Goal: Information Seeking & Learning: Understand process/instructions

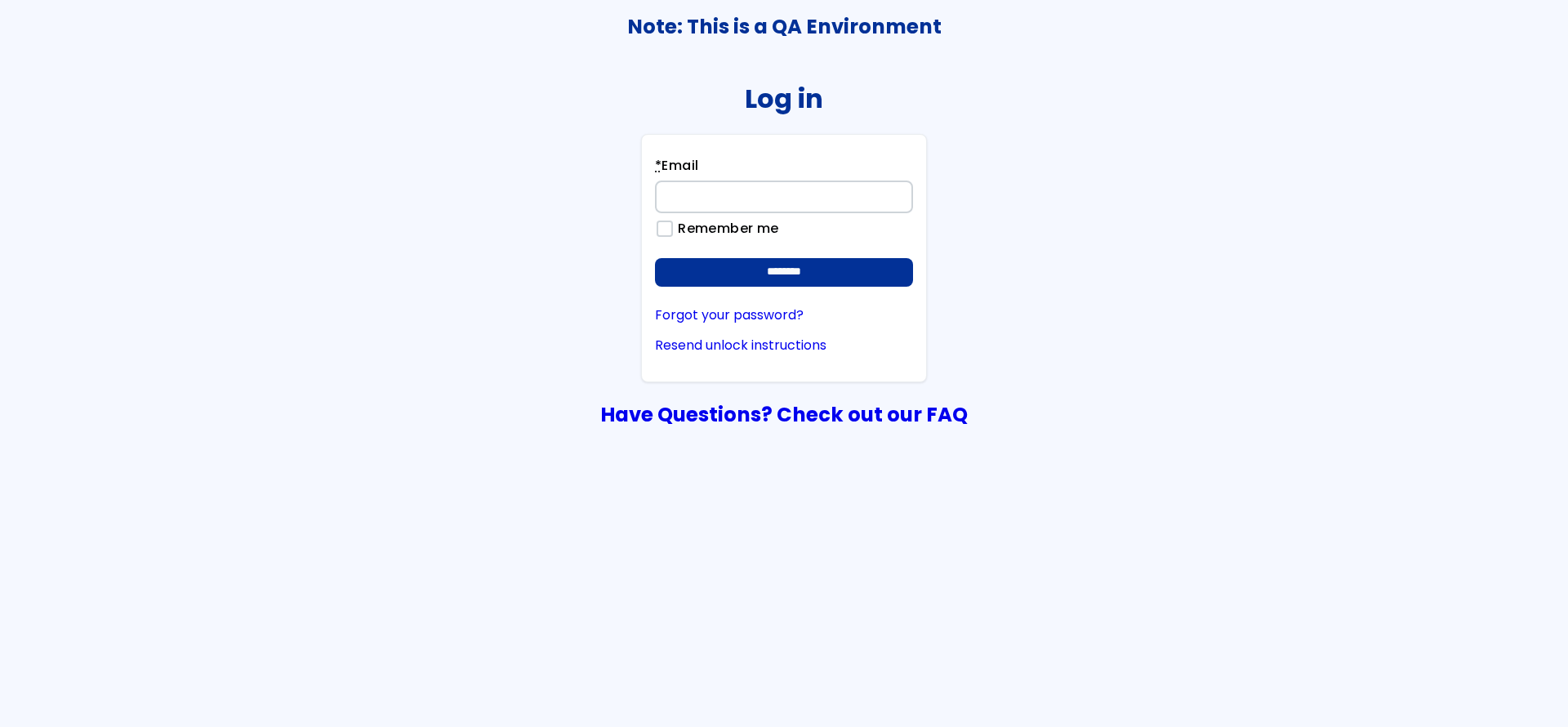
click at [728, 173] on div "* Email" at bounding box center [784, 185] width 258 height 58
click at [712, 194] on input "* Email" at bounding box center [784, 196] width 258 height 33
type input "**********"
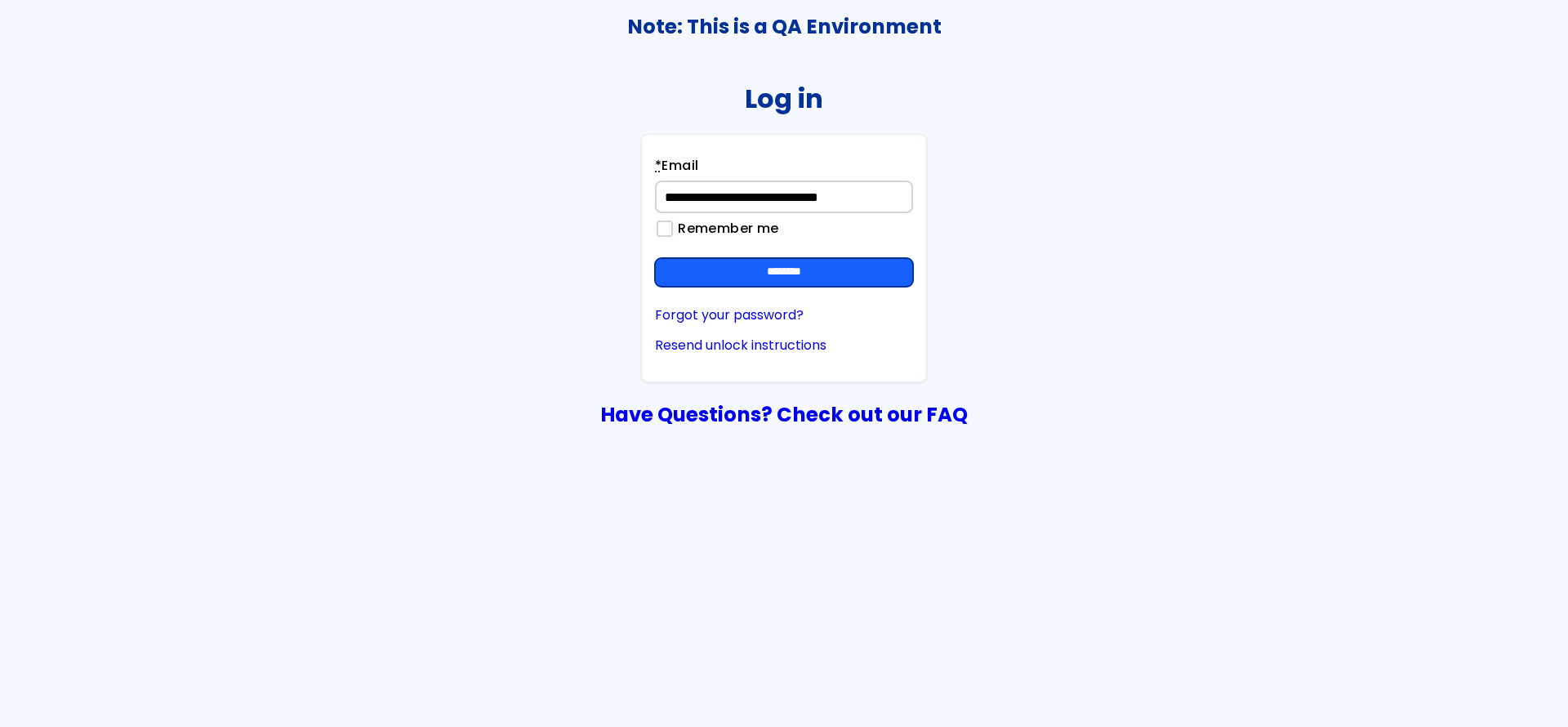
click at [756, 273] on input "********" at bounding box center [784, 273] width 258 height 30
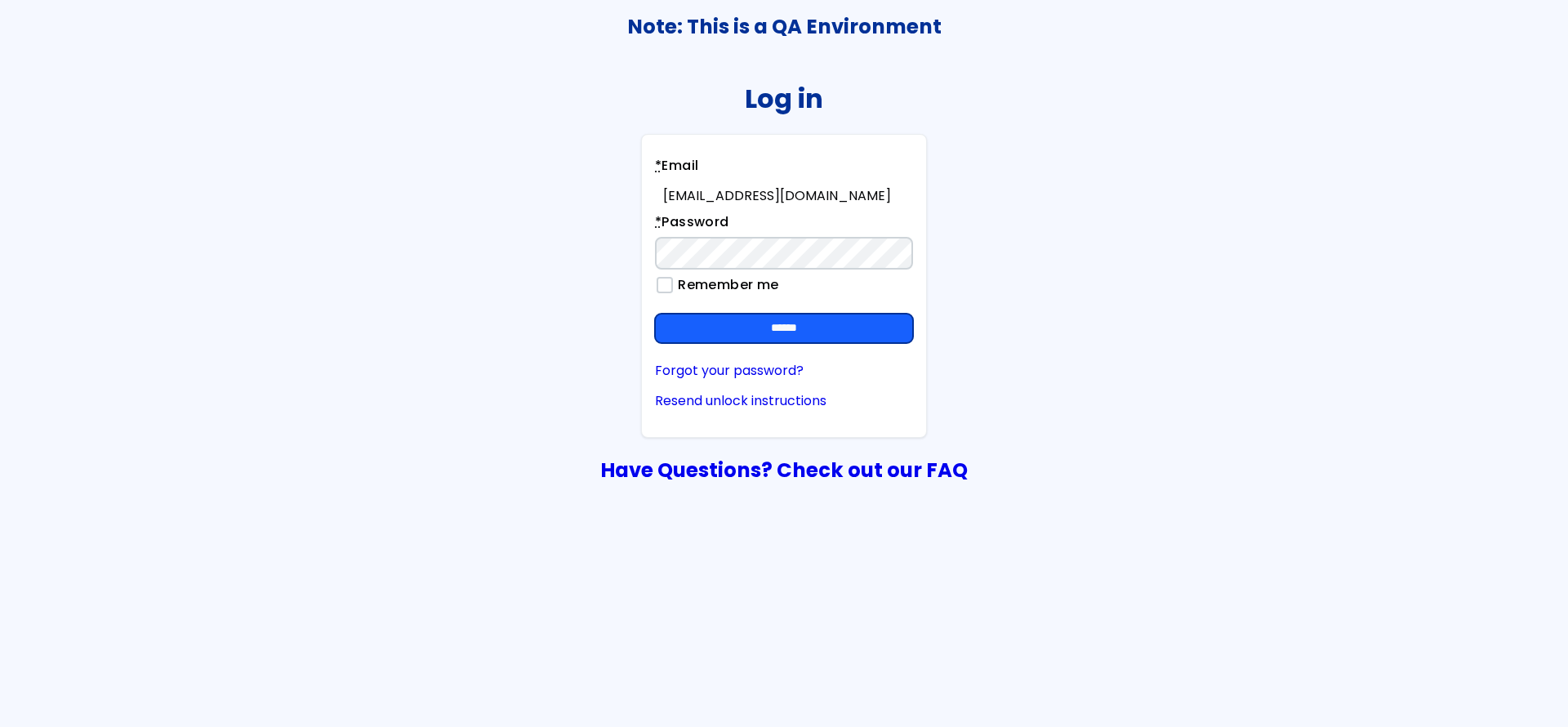
click at [836, 326] on input "******" at bounding box center [784, 328] width 258 height 30
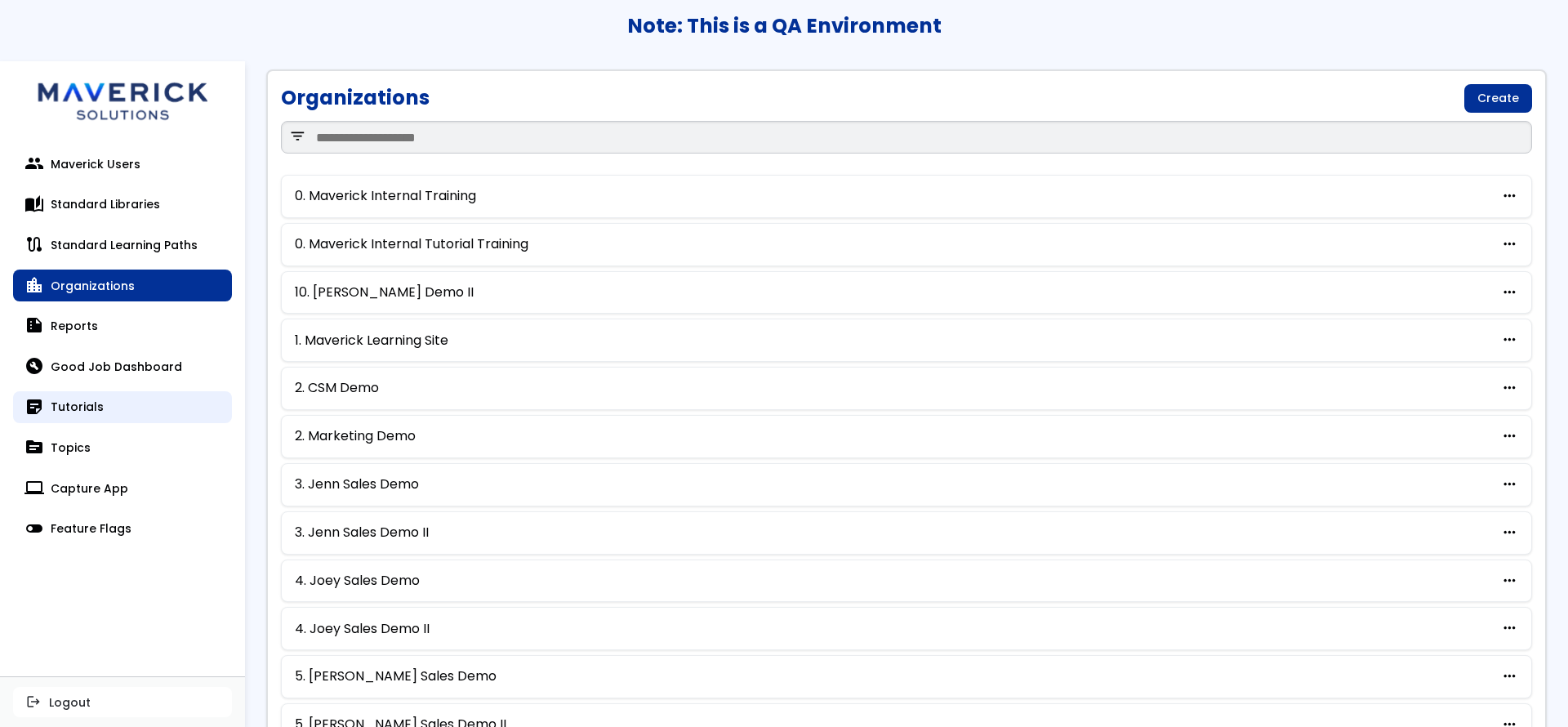
click at [123, 405] on link "sticky_note_2 Tutorials" at bounding box center [122, 407] width 219 height 33
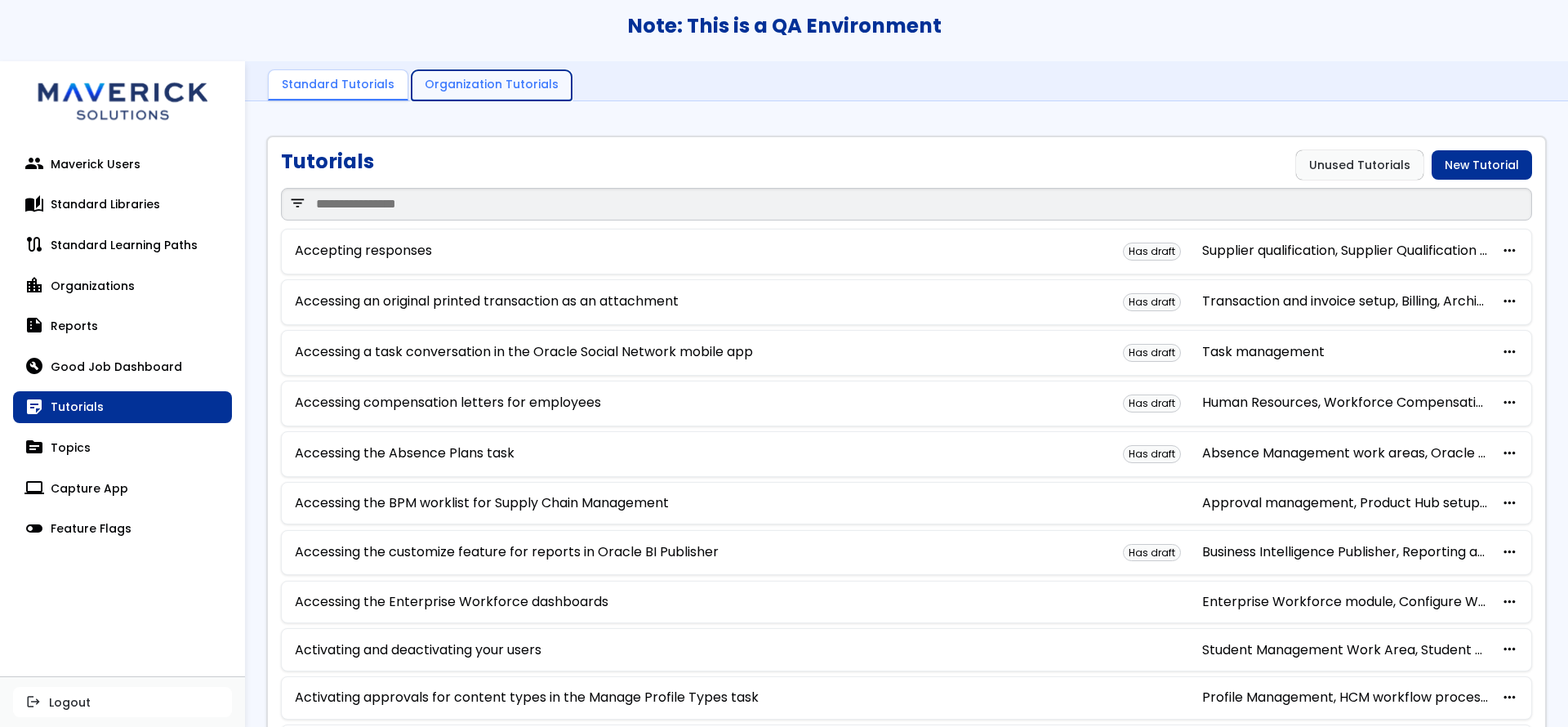
click at [460, 80] on link "Organization Tutorials" at bounding box center [491, 85] width 160 height 31
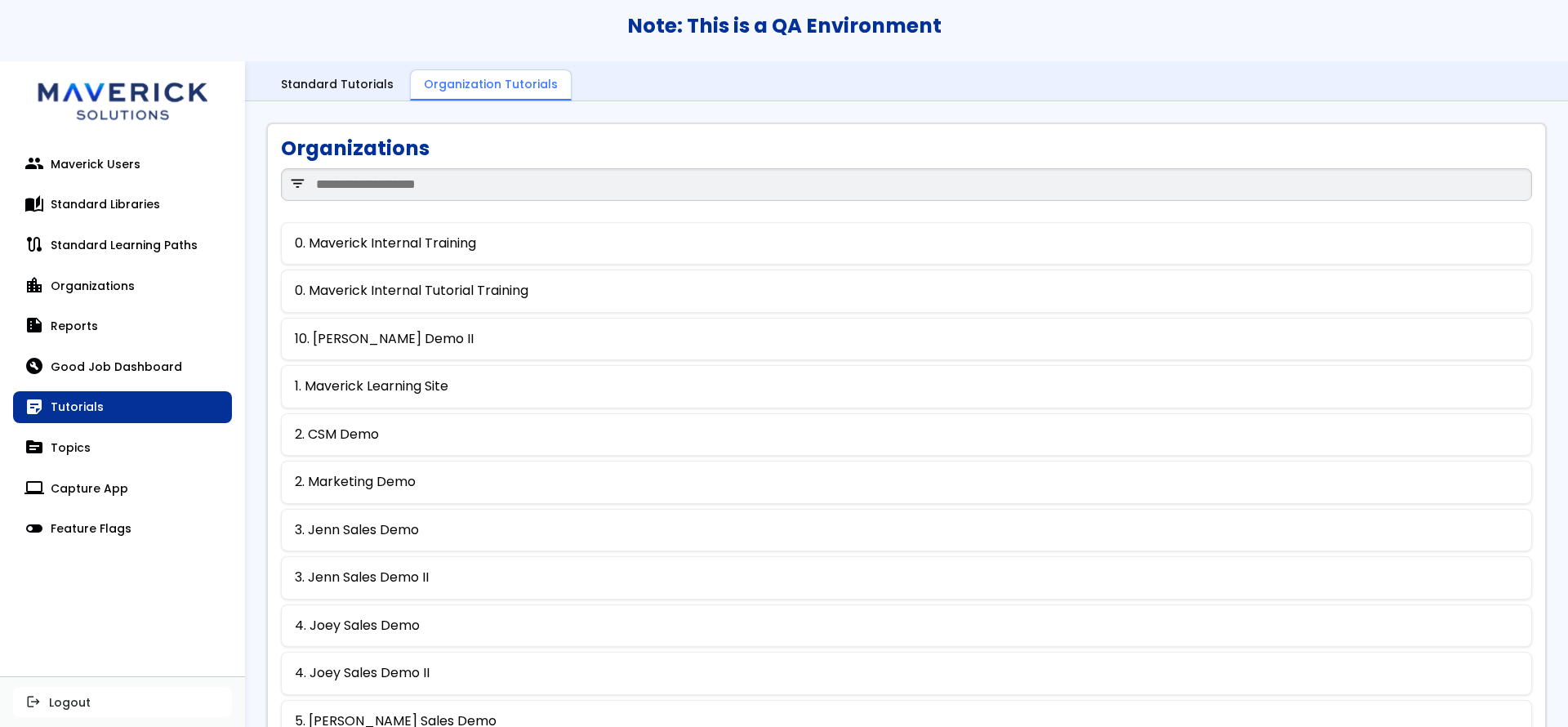
click at [759, 72] on div "Standard Tutorials Organization Tutorials" at bounding box center [906, 85] width 1280 height 32
click at [338, 95] on link "Standard Tutorials" at bounding box center [338, 85] width 139 height 31
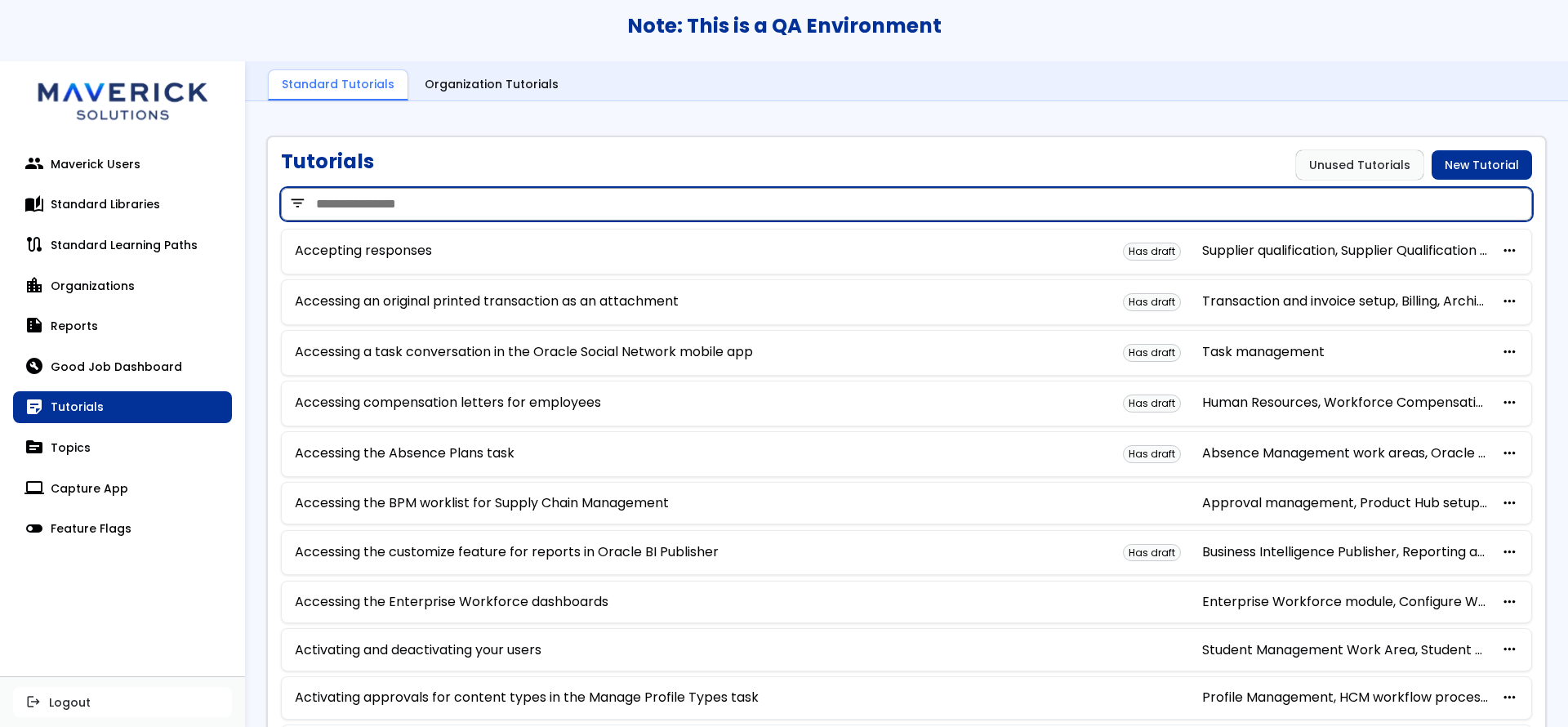
click at [601, 195] on input "search" at bounding box center [906, 204] width 1252 height 33
type input "****"
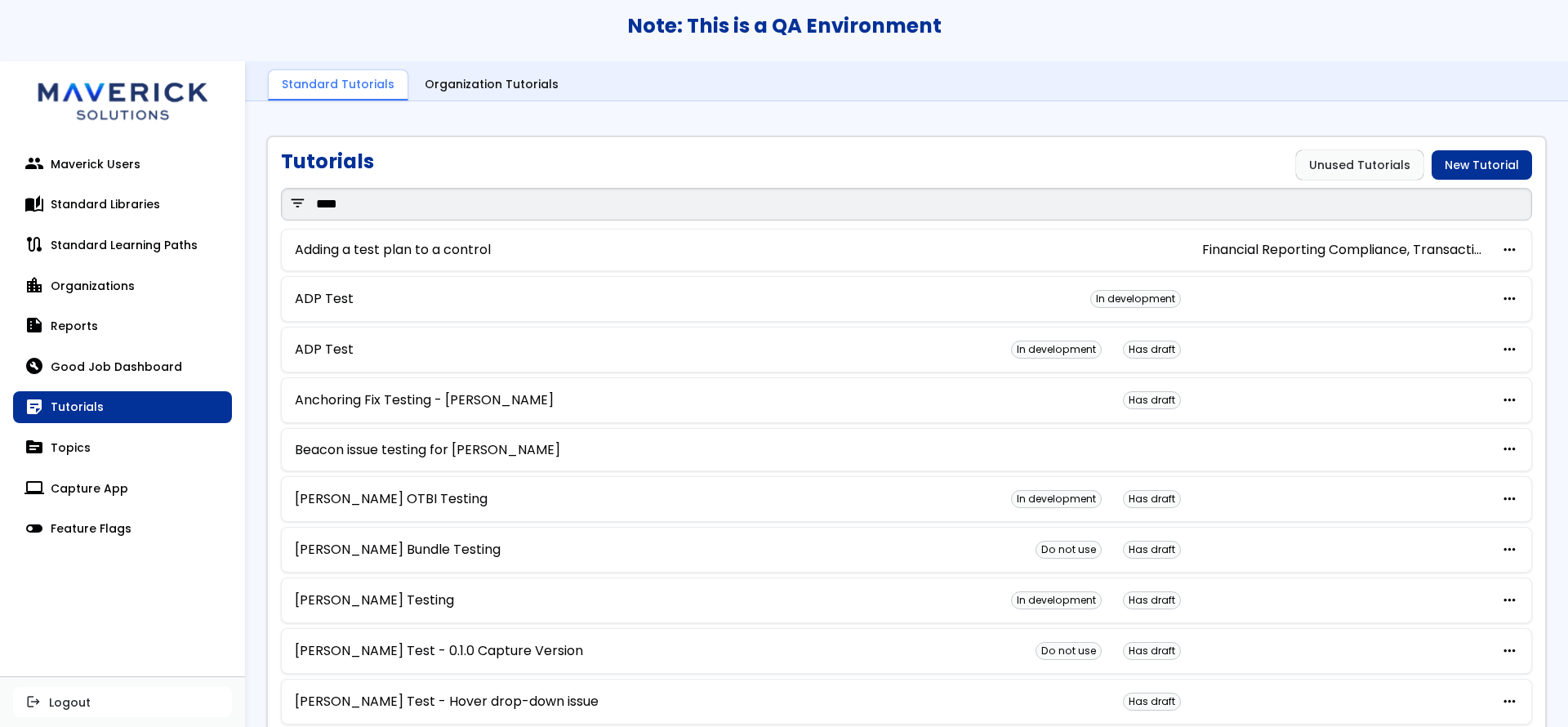
click at [844, 105] on div "Standard Tutorials Organization Tutorials" at bounding box center [907, 91] width 1323 height 61
click at [355, 80] on link "Standard Tutorials" at bounding box center [338, 85] width 140 height 32
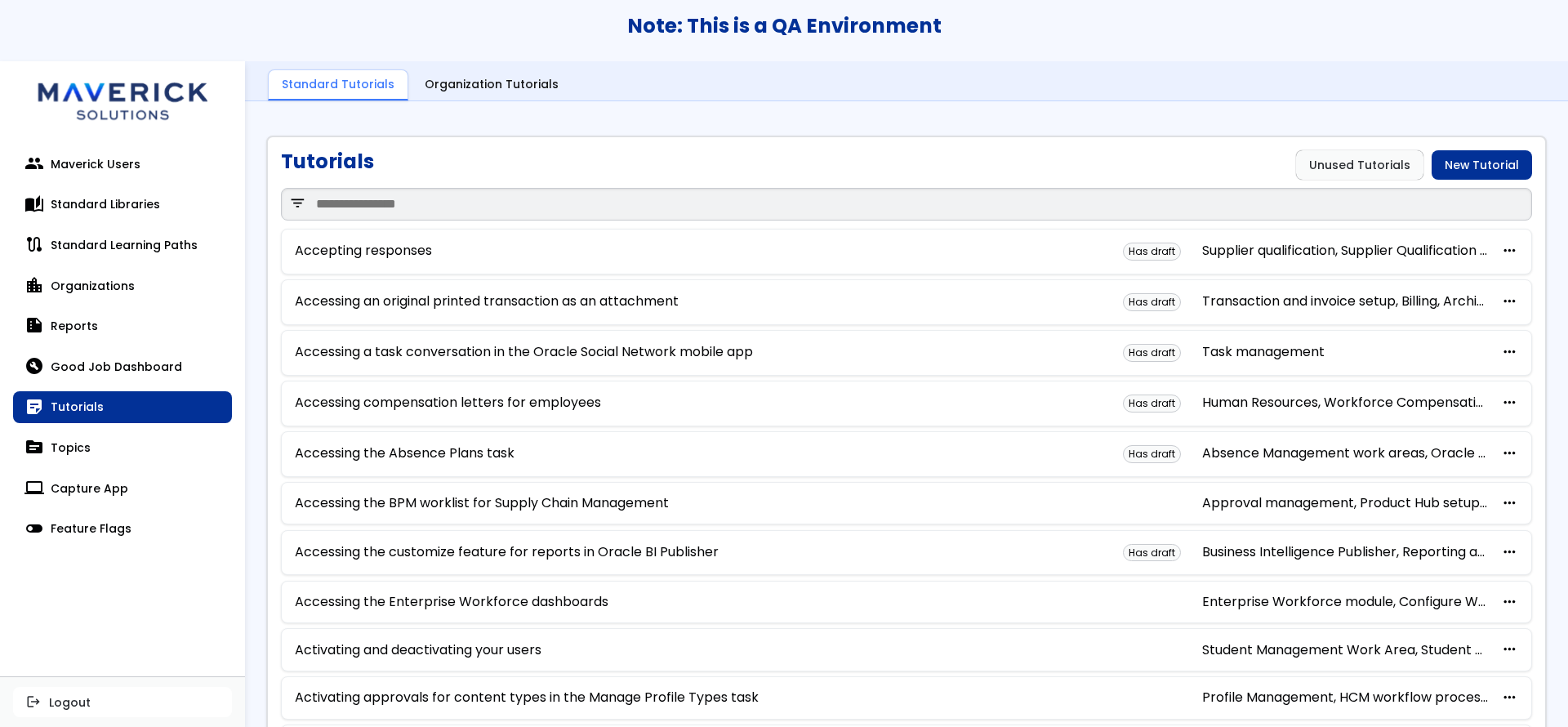
click at [379, 262] on div "Accepting responses Has draft Supplier qualification, Supplier Qualification Ma…" at bounding box center [906, 251] width 1252 height 46
click at [383, 256] on link "Accepting responses" at bounding box center [363, 251] width 137 height 14
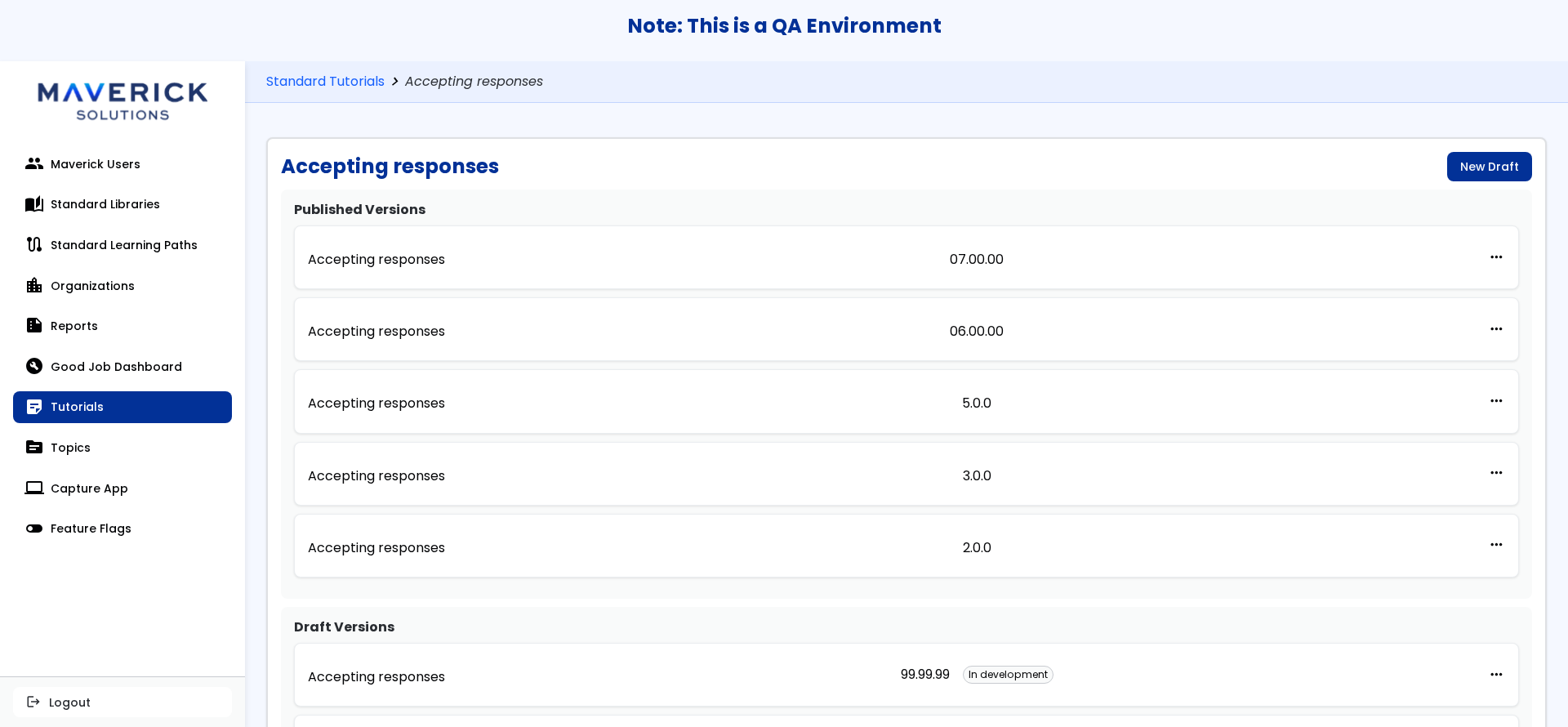
scroll to position [123, 0]
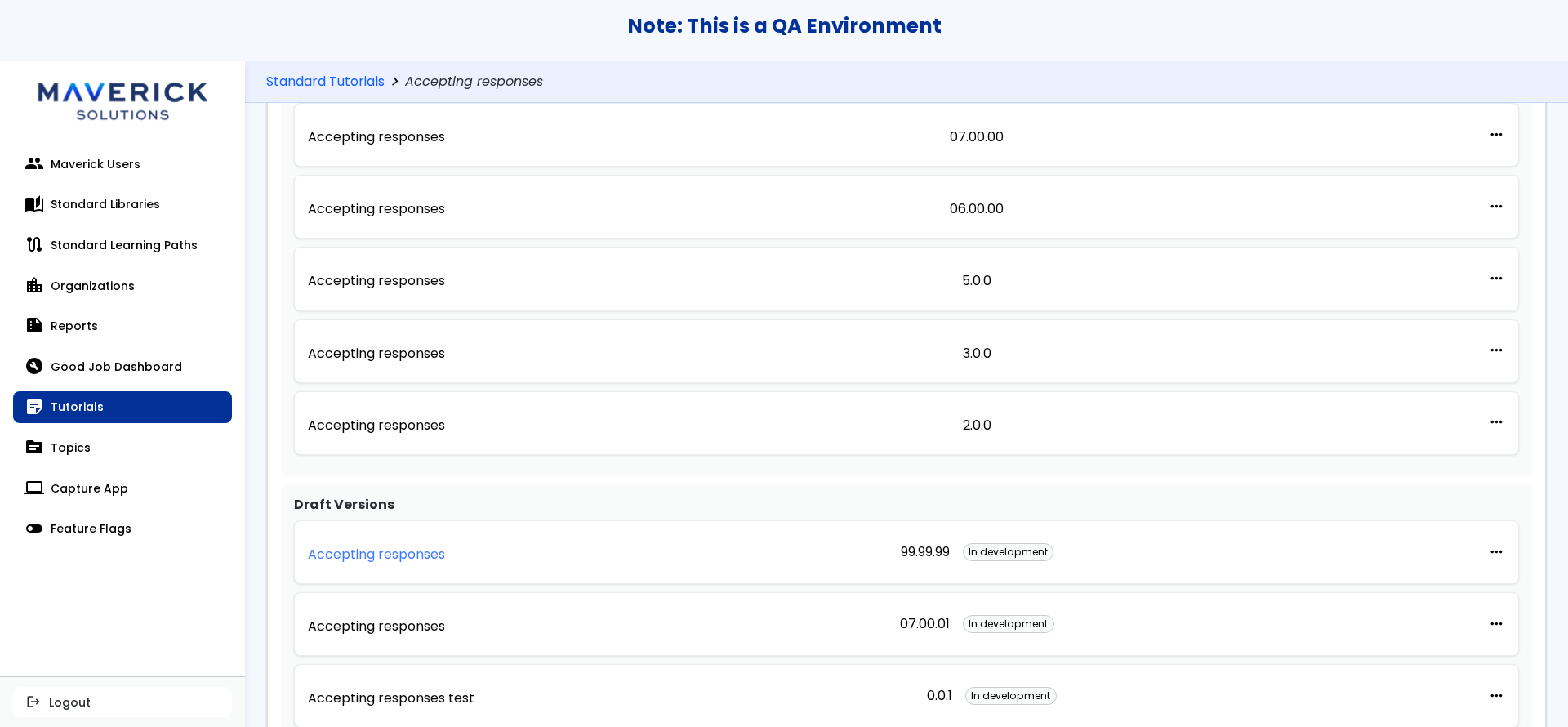
click at [393, 565] on link "Accepting responses" at bounding box center [377, 552] width 137 height 36
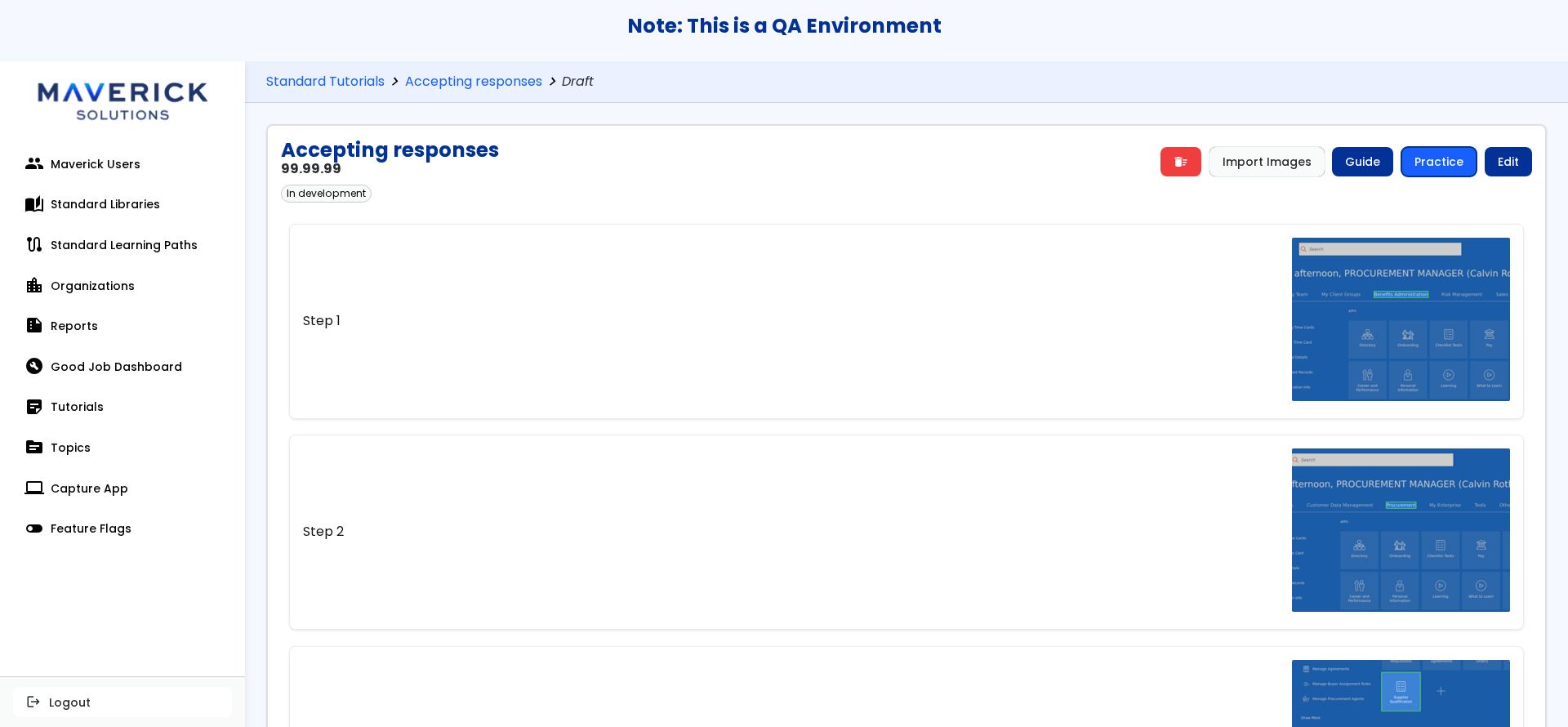
click at [1422, 158] on link "Practice" at bounding box center [1439, 162] width 75 height 30
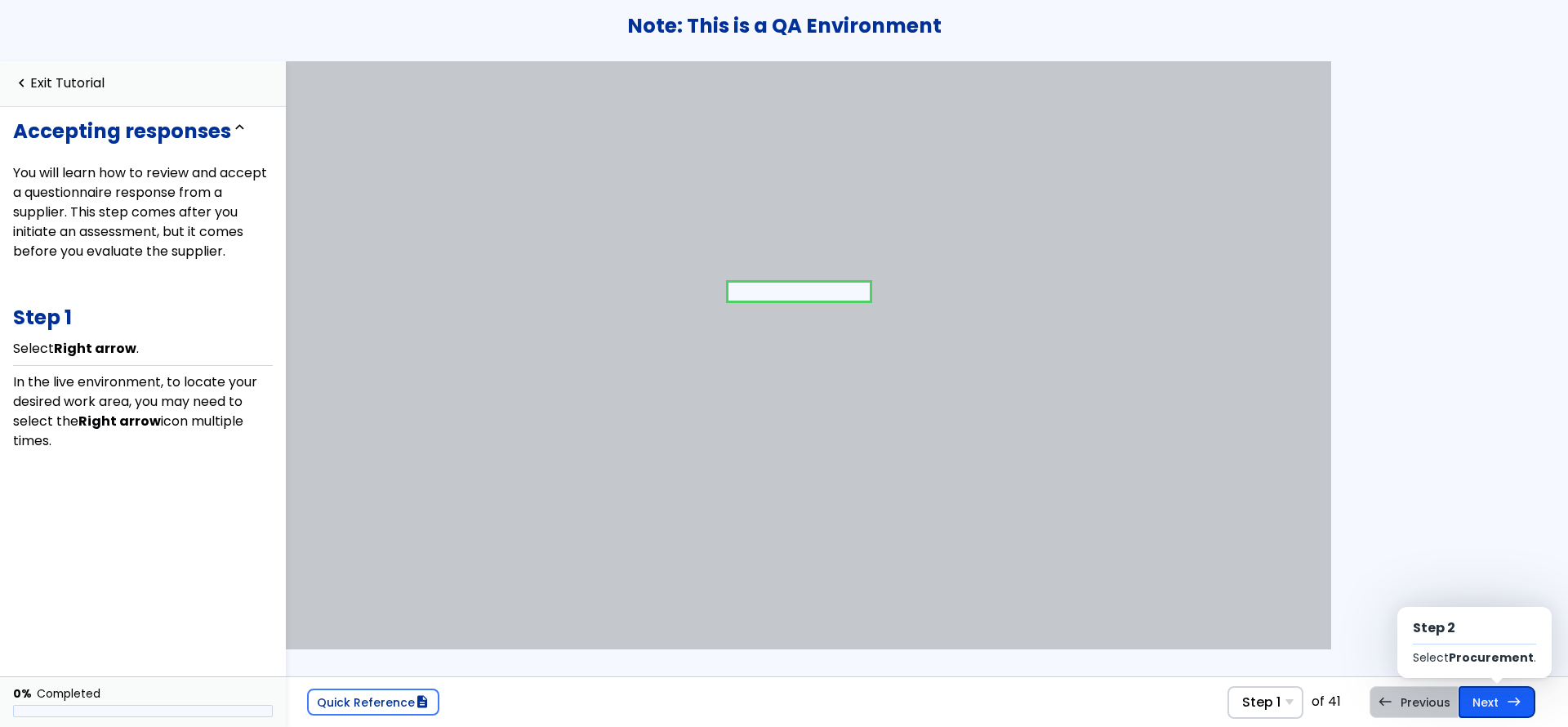
click at [1483, 705] on link "Next east Step 2 Select Procurement ." at bounding box center [1497, 702] width 77 height 31
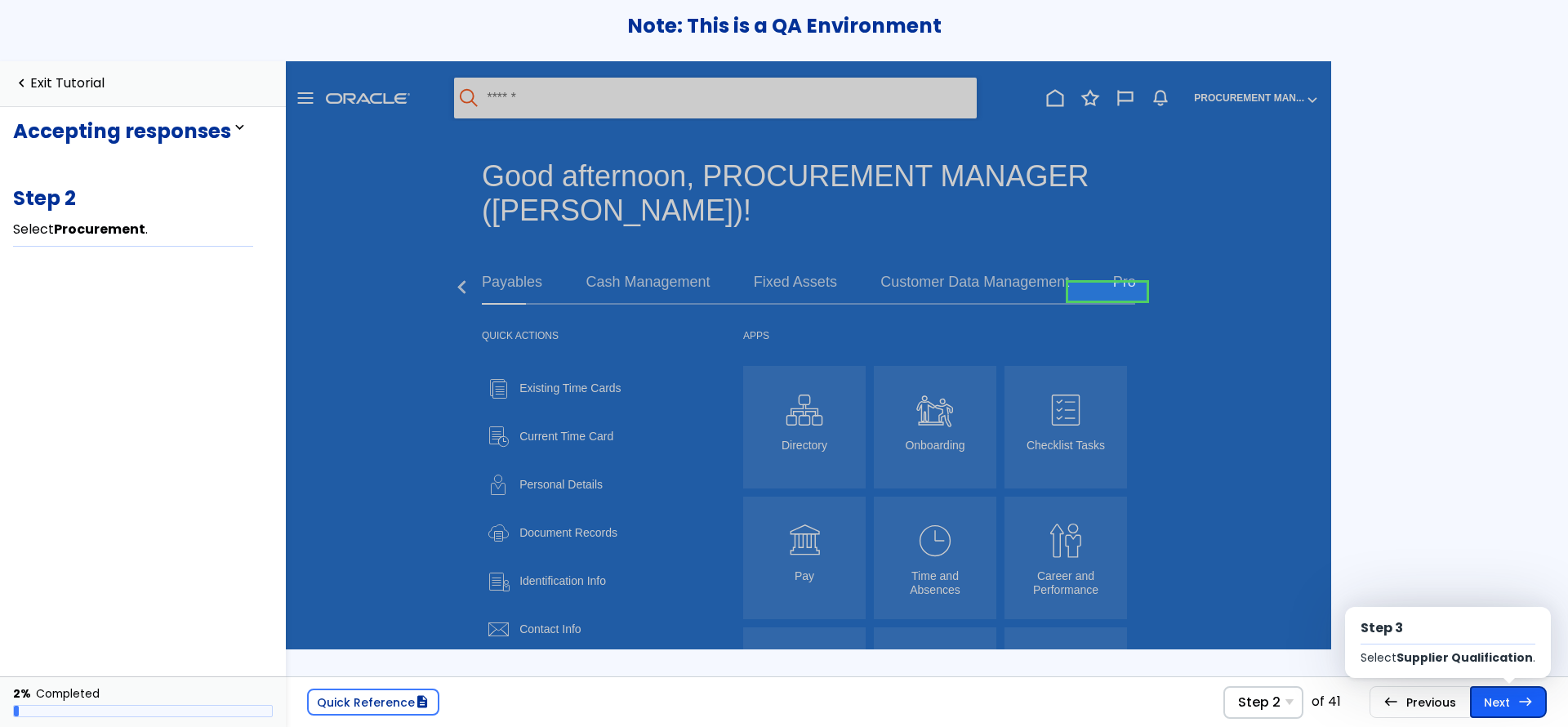
click at [1488, 702] on link "Next east Step 3 Select Supplier Qualification ." at bounding box center [1508, 702] width 77 height 31
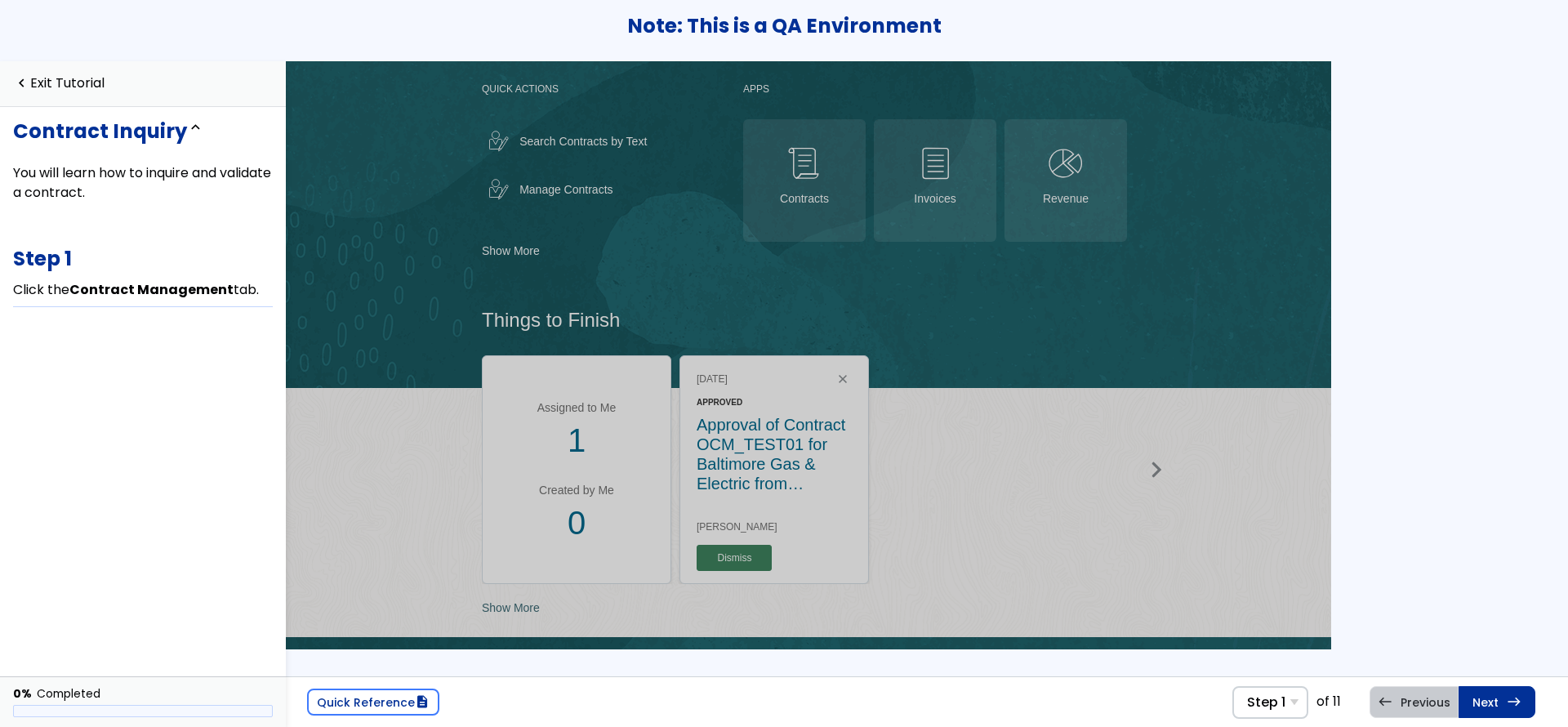
scroll to position [123, 0]
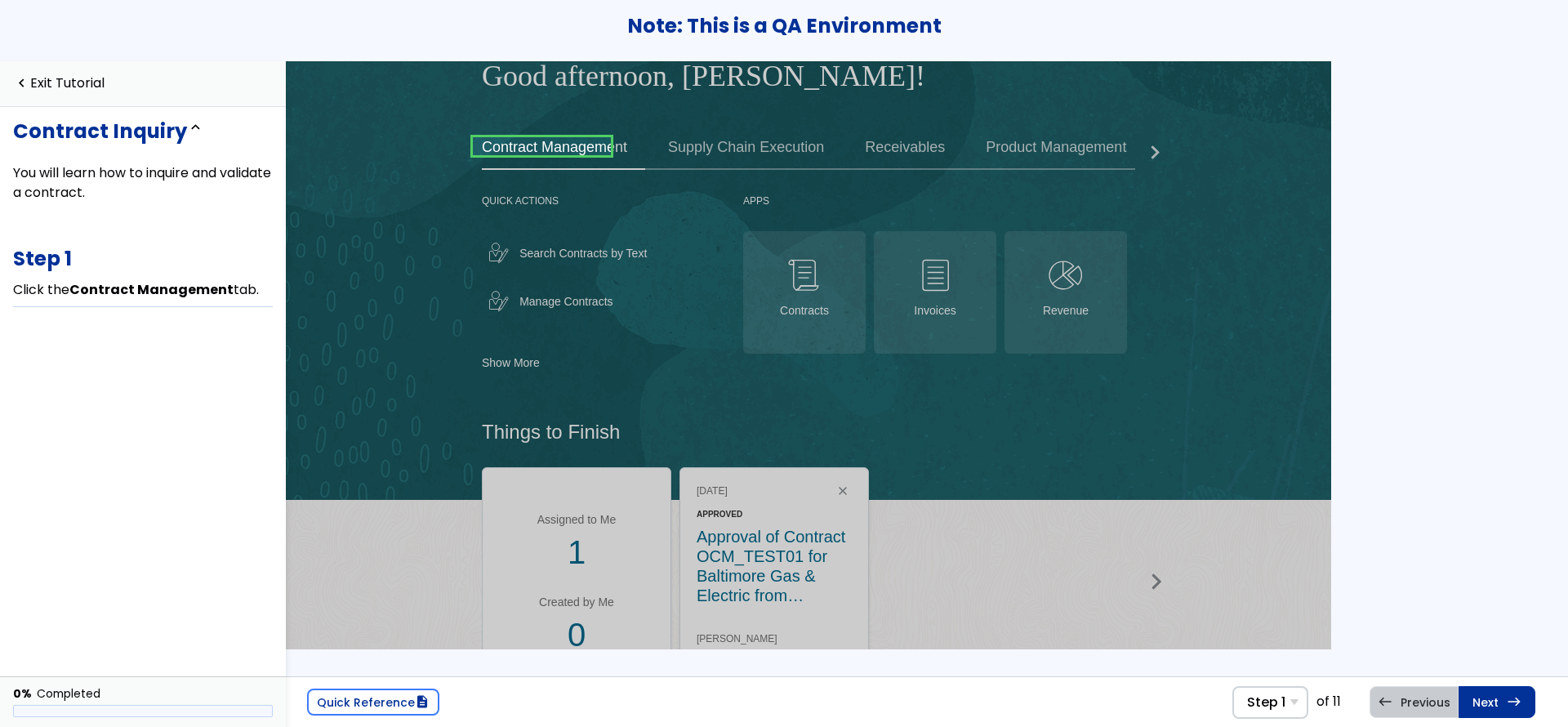
click at [1367, 278] on div "Quick Reference description Step 1 Step 1 Click the Contract Management tab. St…" at bounding box center [927, 394] width 1282 height 666
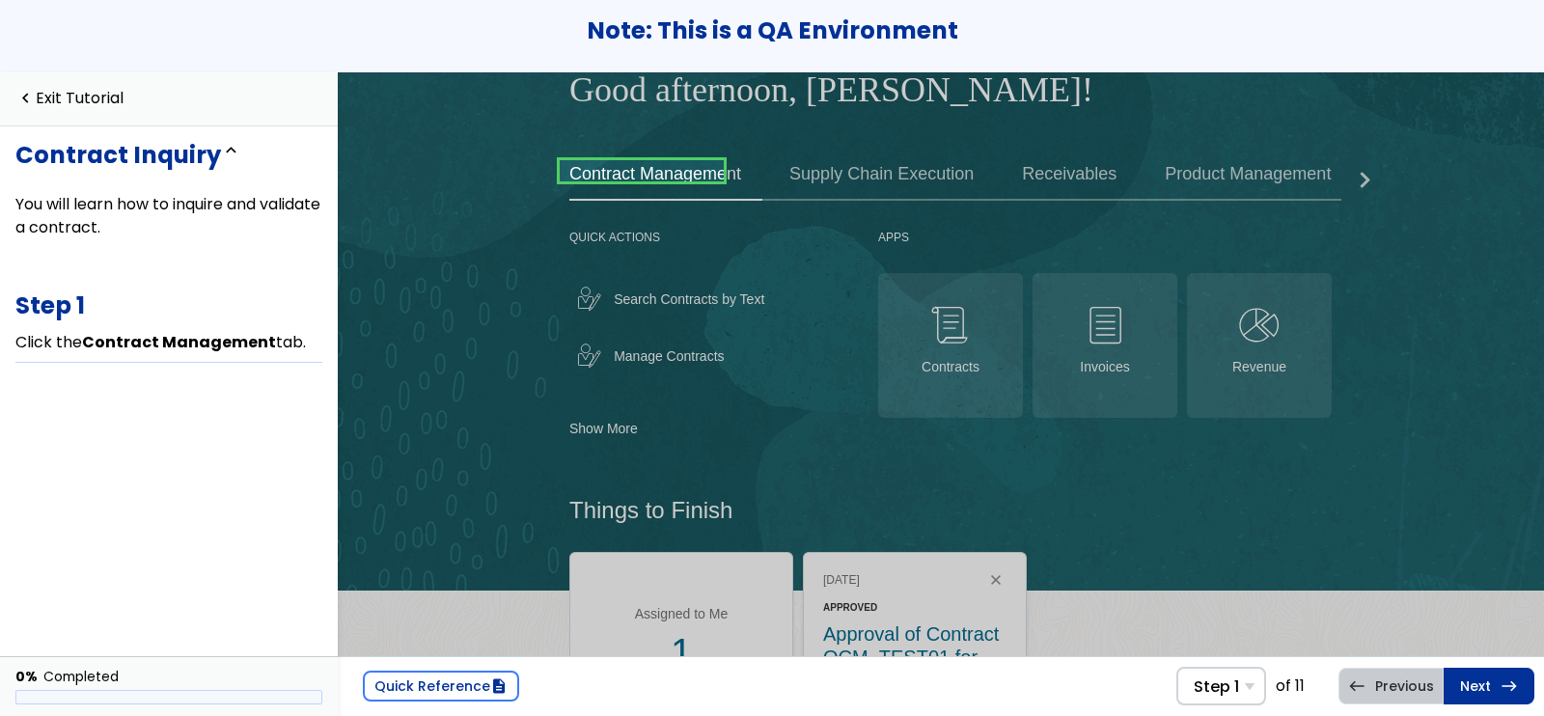
click at [1253, 516] on h2 "Things to Finish" at bounding box center [955, 509] width 772 height 27
click at [96, 106] on link "navigate_before Exit Tutorial" at bounding box center [69, 99] width 108 height 18
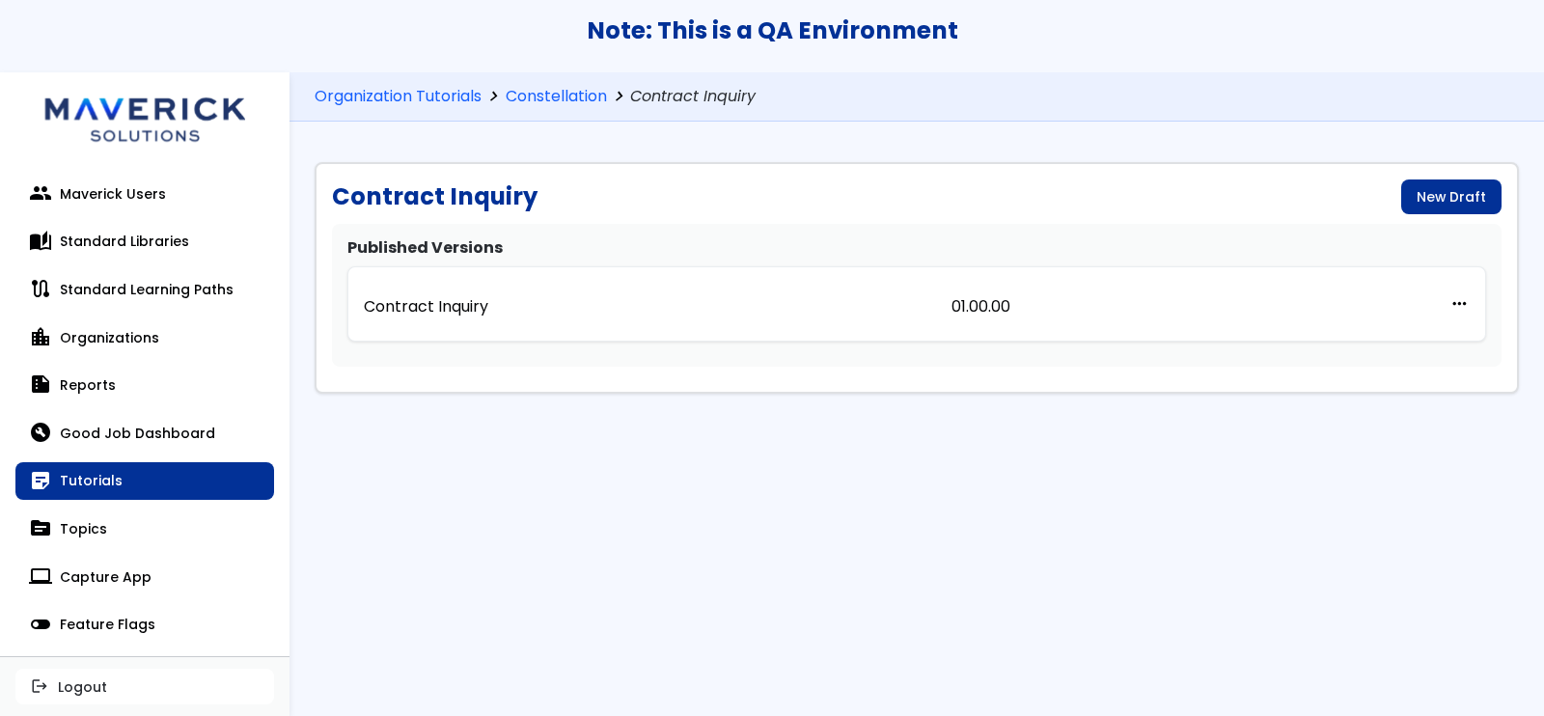
click at [836, 612] on div "Contract Inquiry New Draft Published Versions Contract Inquiry 01.00.00 more_ho…" at bounding box center [917, 431] width 1255 height 569
click at [1228, 176] on div "Contract Inquiry New Draft Published Versions Contract Inquiry 01.00.00 more_ho…" at bounding box center [917, 278] width 1205 height 232
